Goal: Find contact information: Find contact information

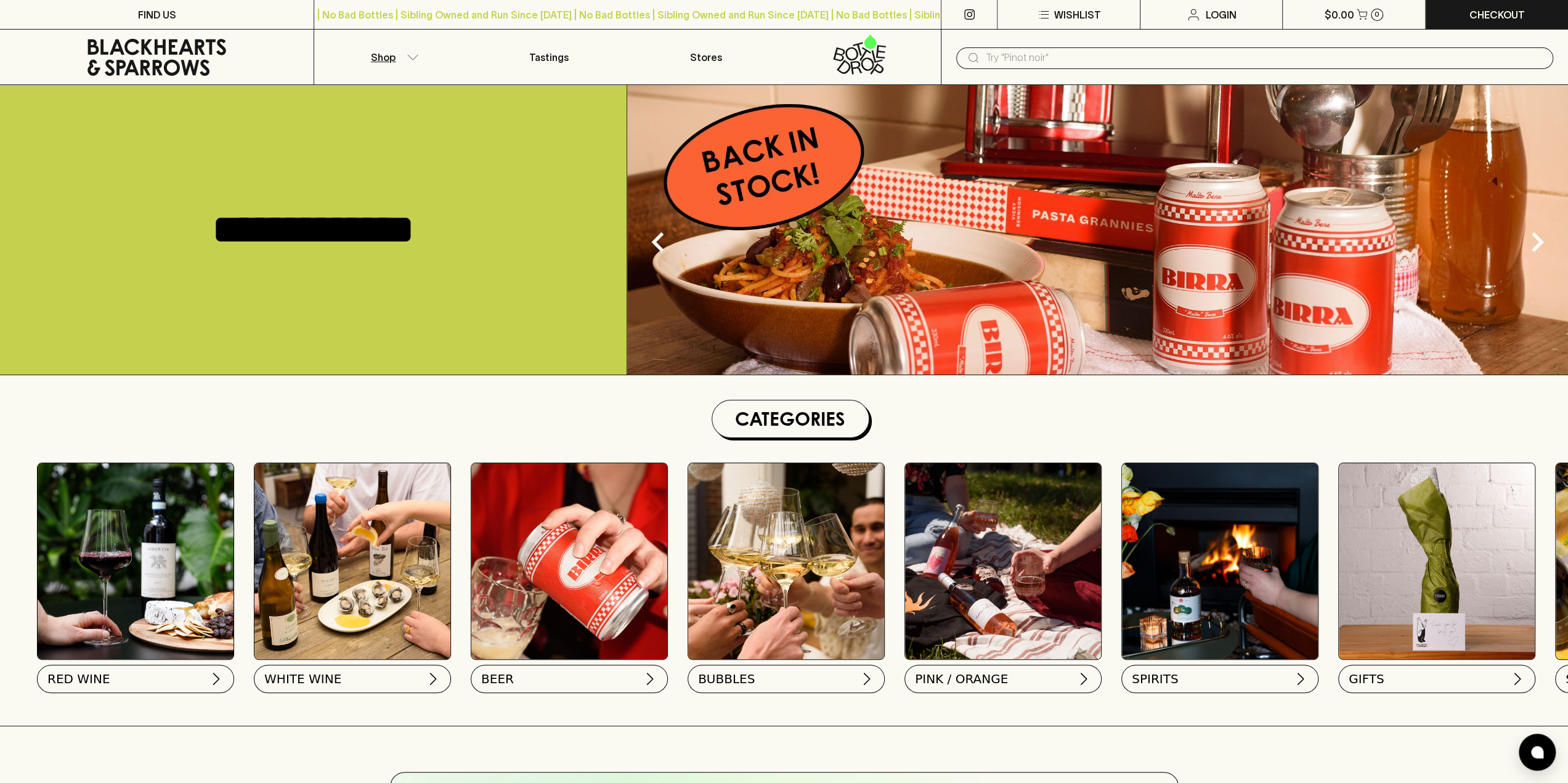
click at [411, 62] on button "Shop" at bounding box center [392, 56] width 156 height 55
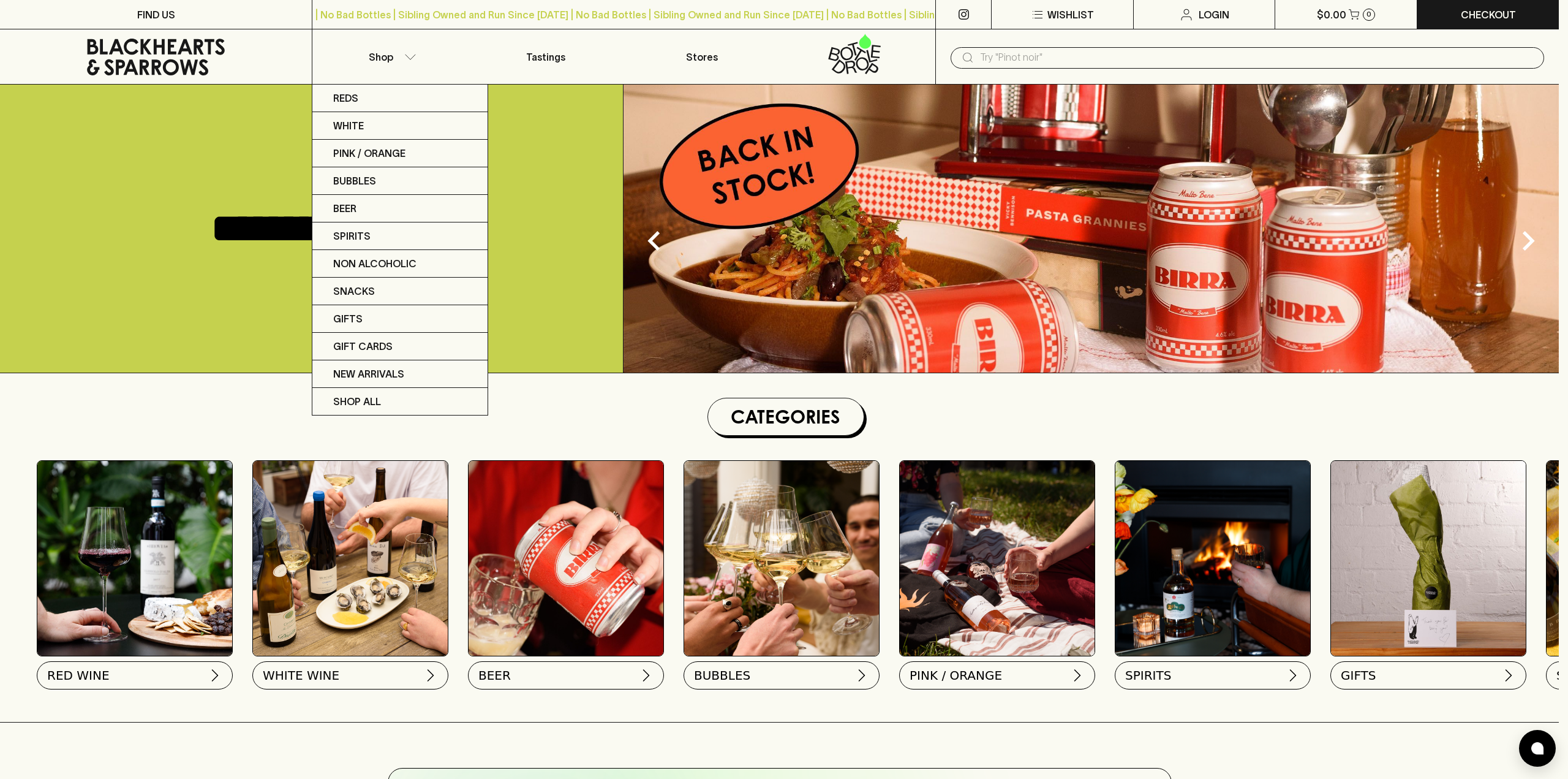
click at [164, 15] on div at bounding box center [784, 389] width 1568 height 779
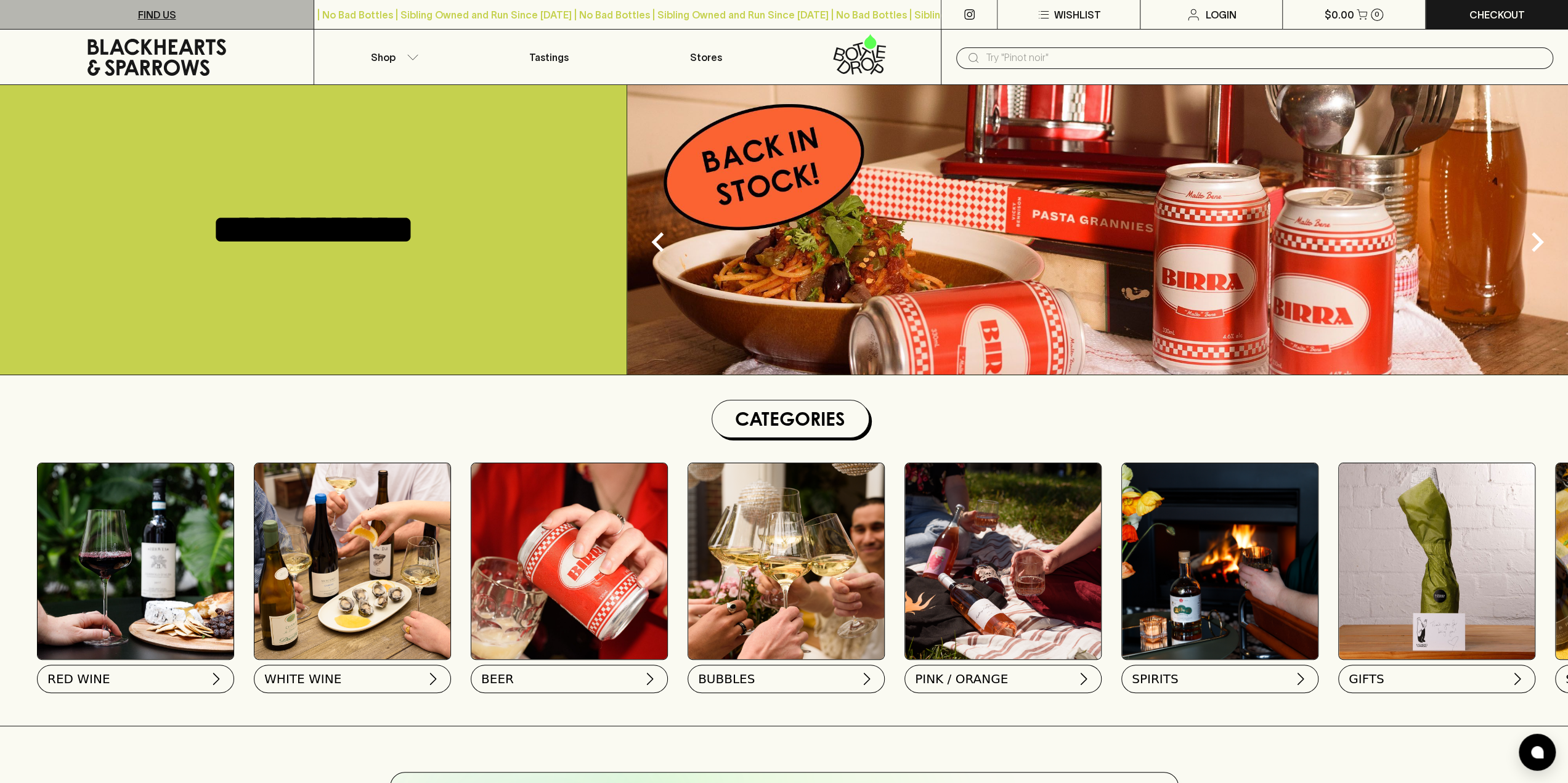
click at [137, 15] on link "FIND US" at bounding box center [157, 14] width 314 height 29
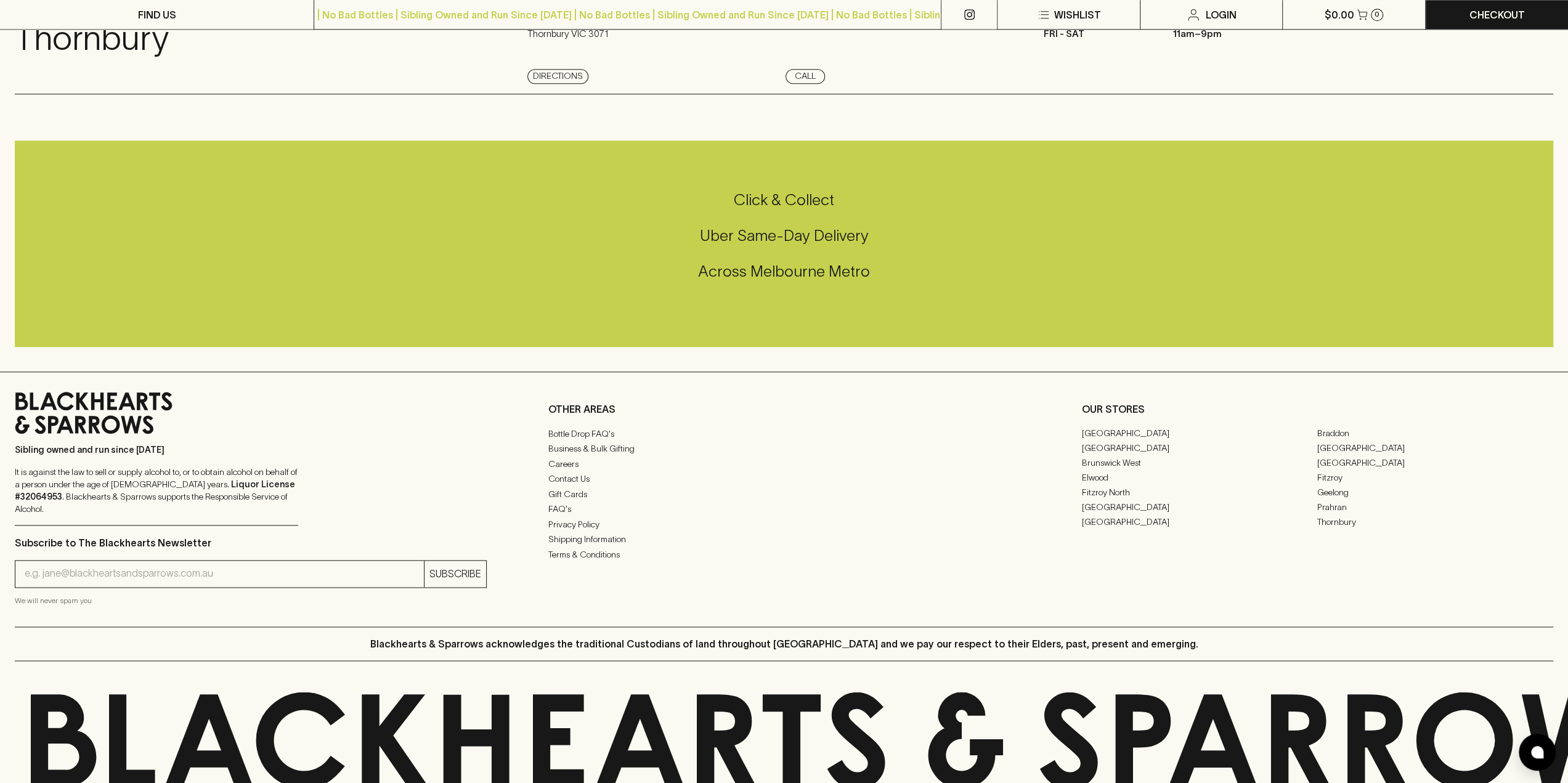
scroll to position [1355, 0]
click at [560, 472] on link "Contact Us" at bounding box center [784, 478] width 472 height 15
